Goal: Information Seeking & Learning: Learn about a topic

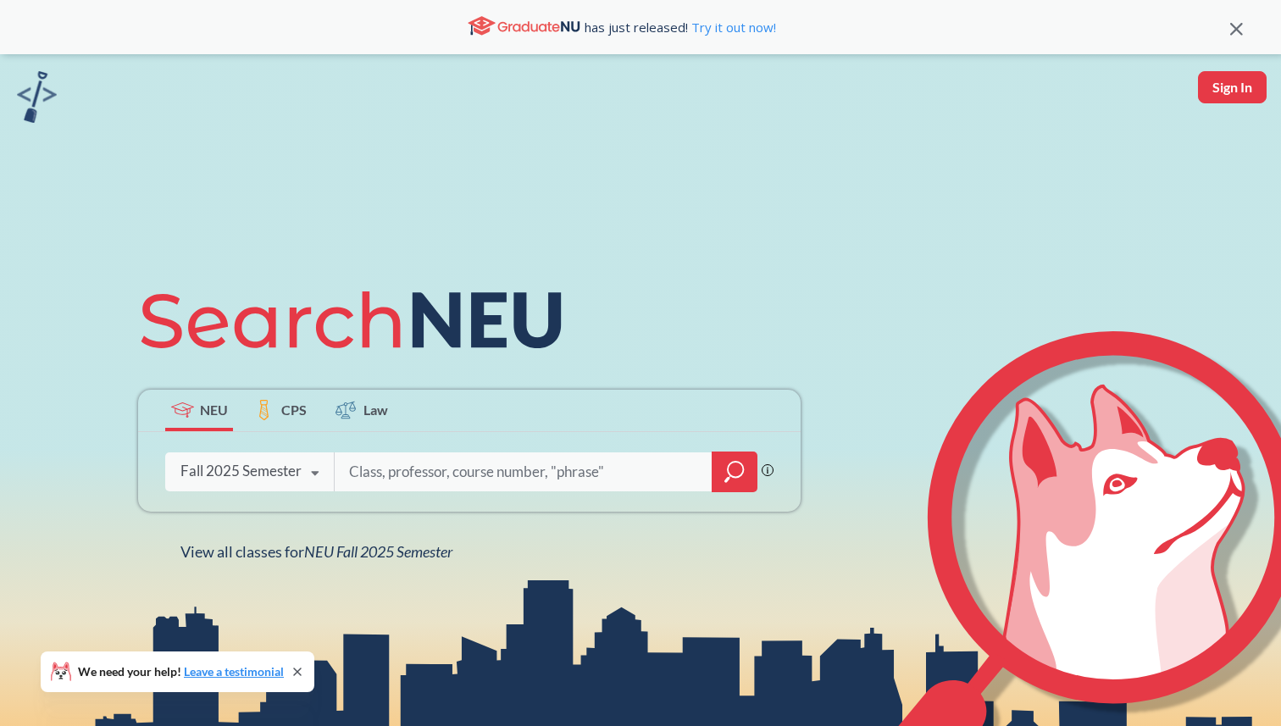
click at [403, 478] on input "search" at bounding box center [523, 472] width 353 height 36
type input "artifical"
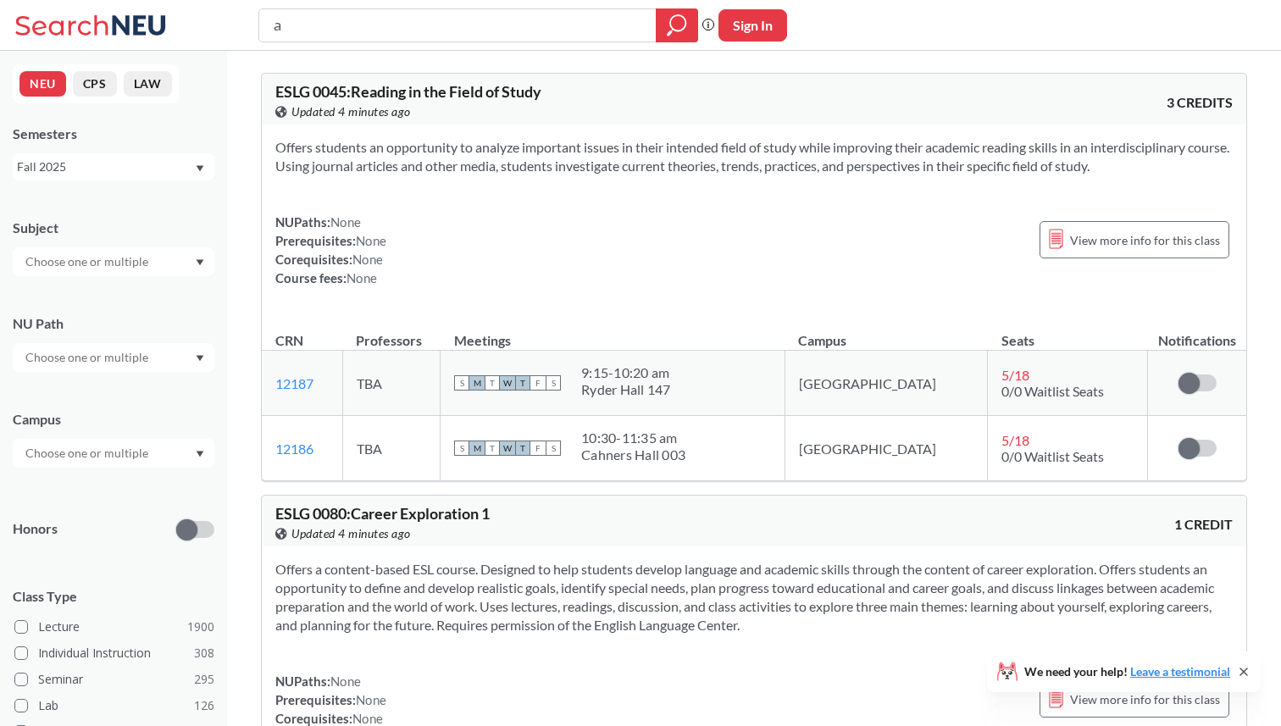
type input "ai"
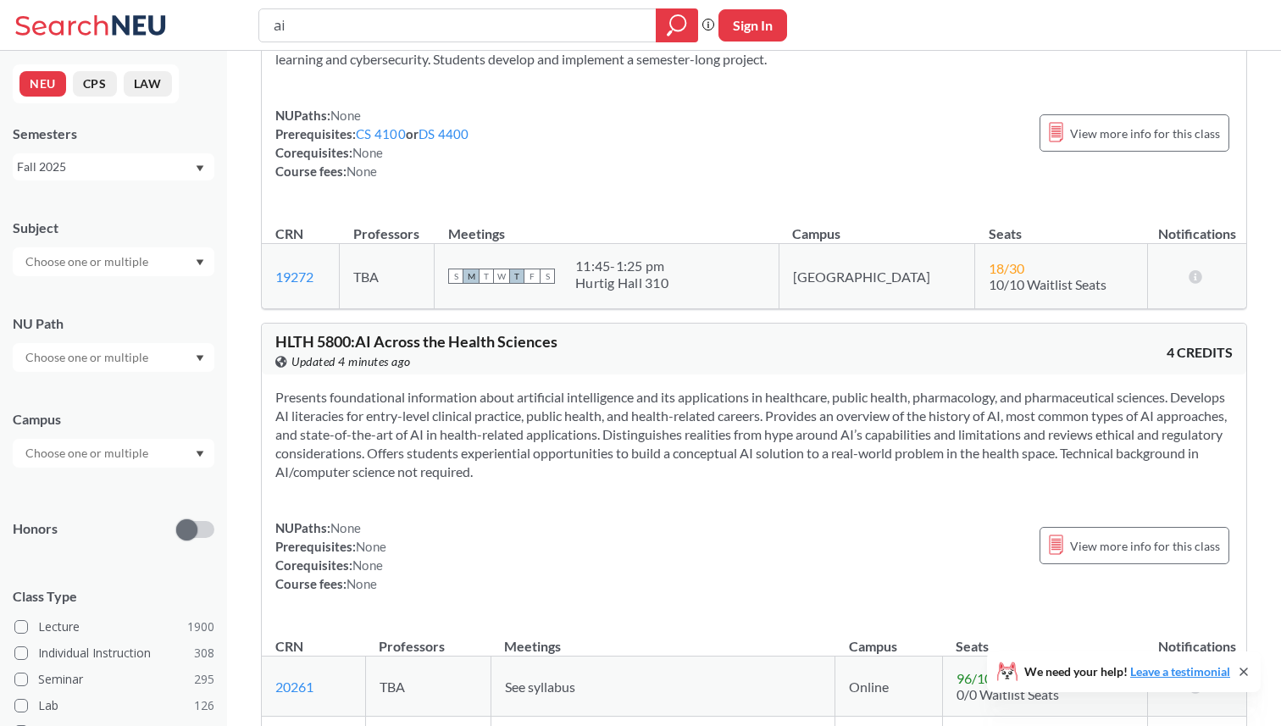
scroll to position [2051, 0]
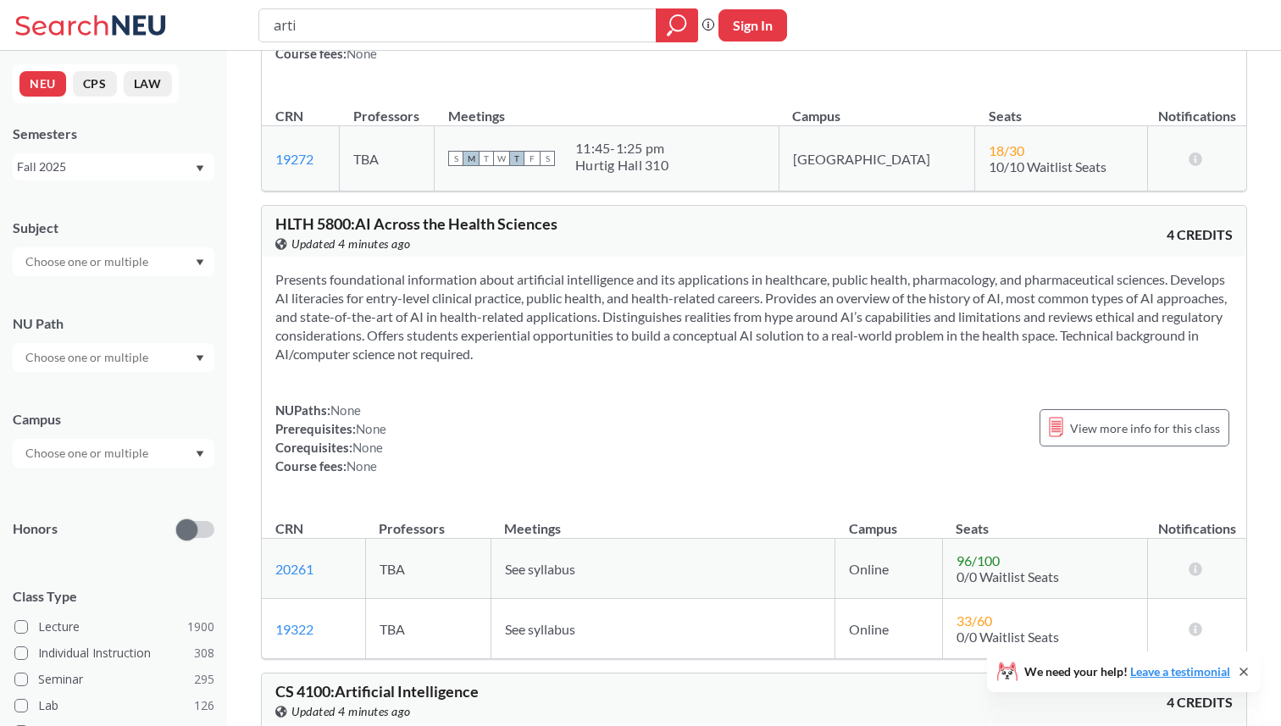
type input "artif"
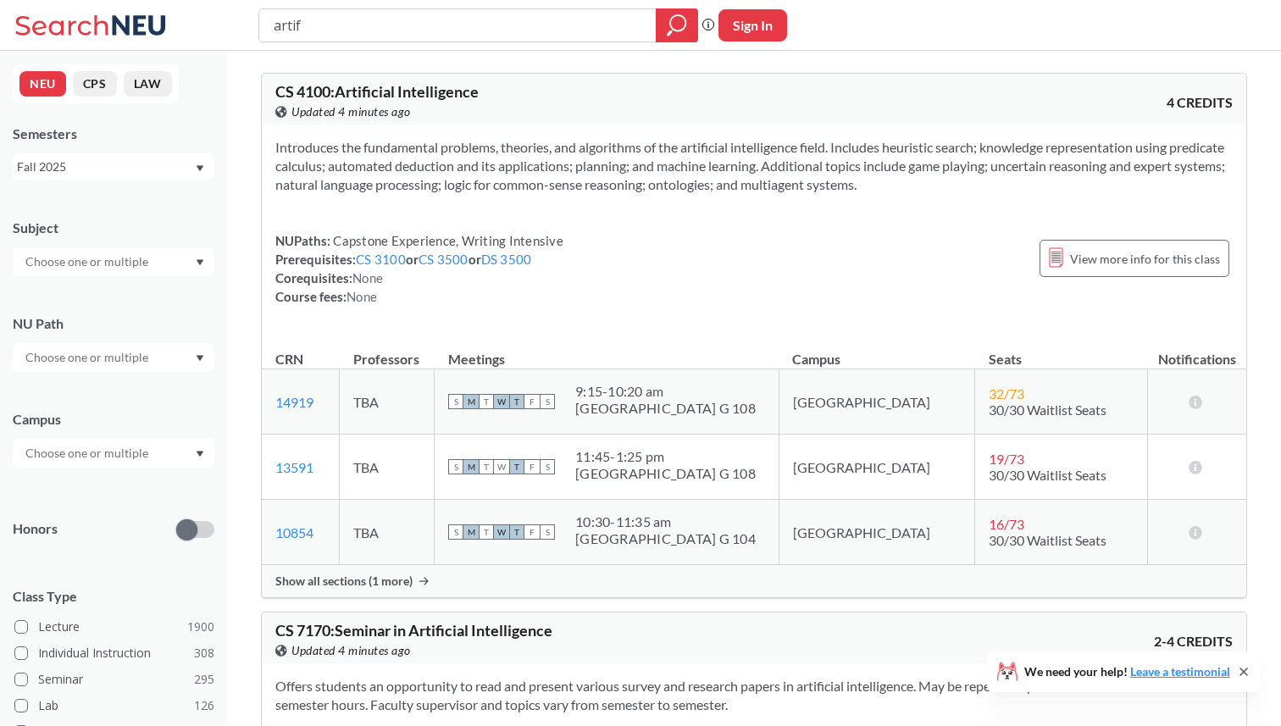
scroll to position [23, 0]
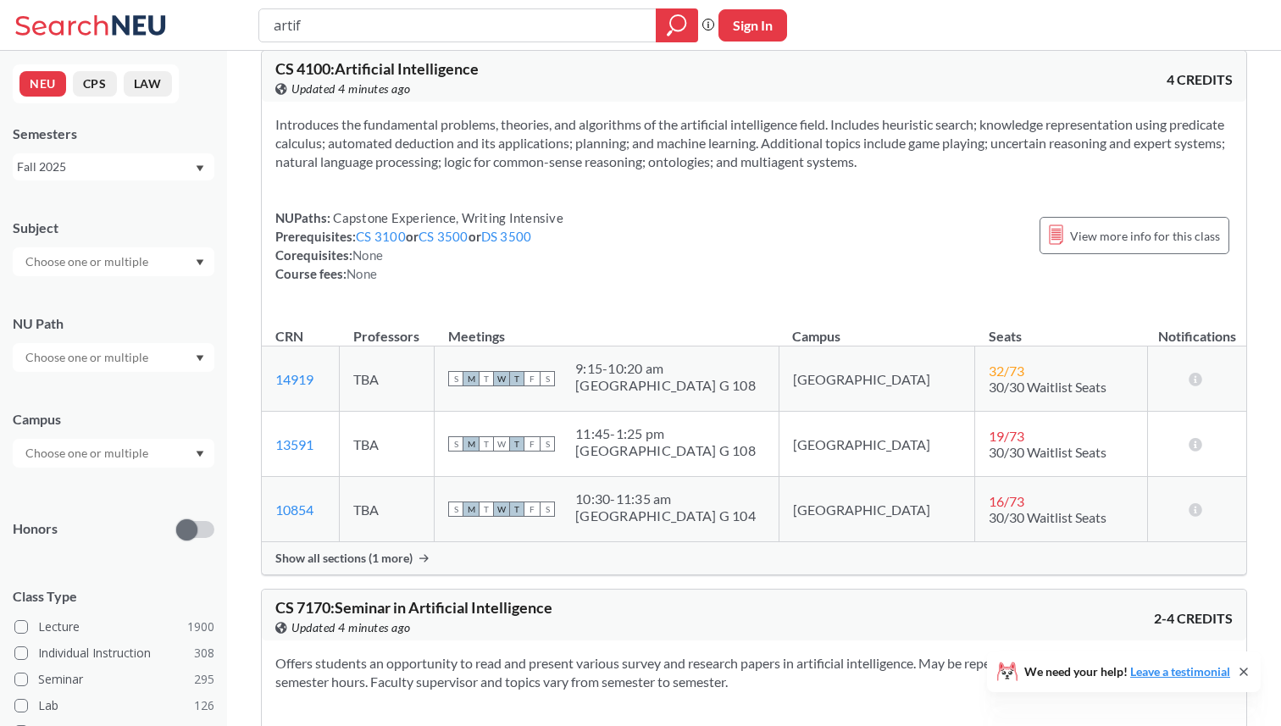
click at [414, 564] on div "Show all sections (1 more)" at bounding box center [754, 558] width 985 height 32
